Goal: Information Seeking & Learning: Learn about a topic

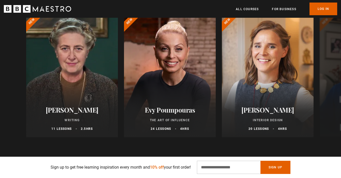
scroll to position [267, 0]
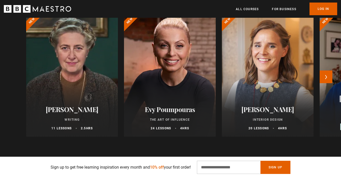
click at [172, 78] on div at bounding box center [169, 76] width 101 height 134
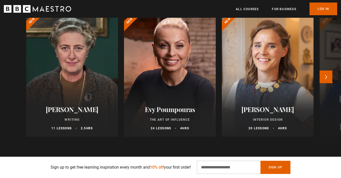
scroll to position [0, 67]
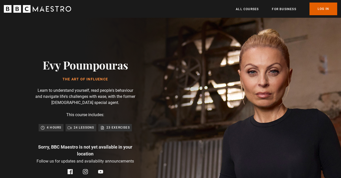
scroll to position [0, 67]
click at [47, 130] on p "4 hours" at bounding box center [54, 127] width 14 height 5
drag, startPoint x: 140, startPoint y: 68, endPoint x: 40, endPoint y: 52, distance: 101.5
click at [40, 52] on div "Evy Poumpouras The Art of Influence Learn to understand yourself, read people's…" at bounding box center [85, 116] width 162 height 197
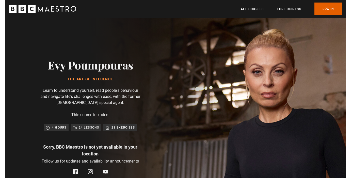
scroll to position [0, 133]
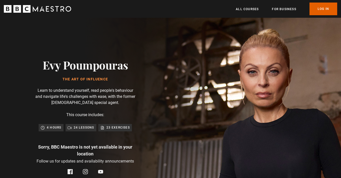
copy h2 "Evy Poumpouras"
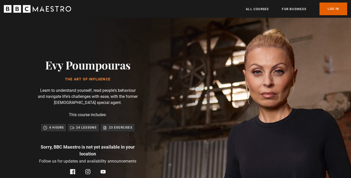
scroll to position [0, 266]
